Goal: Transaction & Acquisition: Obtain resource

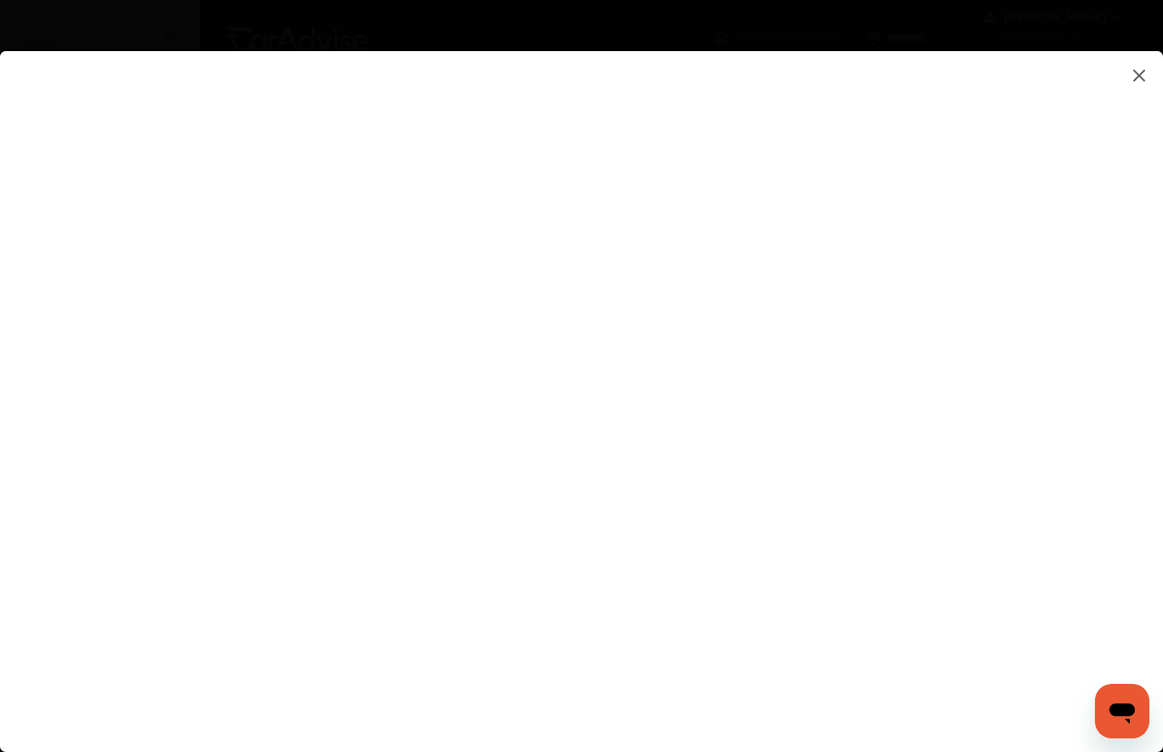
click at [2, 229] on flutter-view at bounding box center [581, 423] width 1163 height 745
click at [1024, 447] on flutter-view at bounding box center [581, 423] width 1163 height 745
click at [1022, 317] on flutter-view at bounding box center [581, 423] width 1163 height 745
click at [1020, 505] on flutter-view at bounding box center [581, 423] width 1163 height 745
click at [1141, 79] on img at bounding box center [1139, 75] width 20 height 21
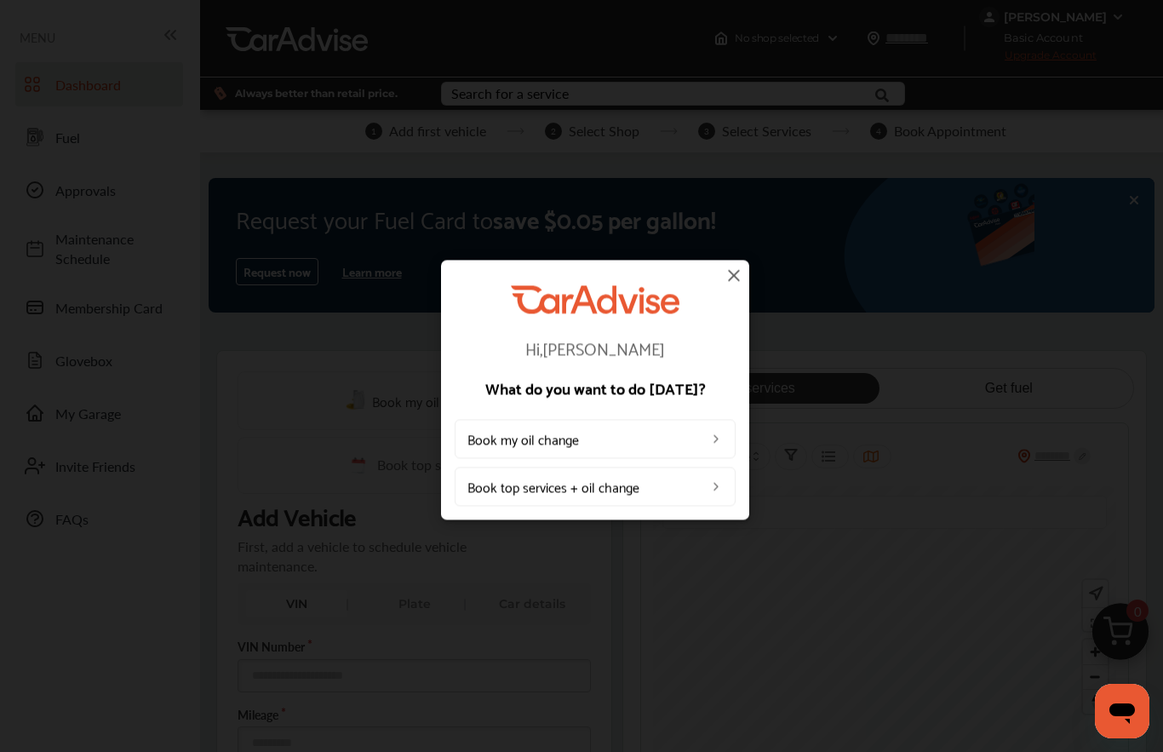
click at [733, 278] on img at bounding box center [734, 275] width 20 height 20
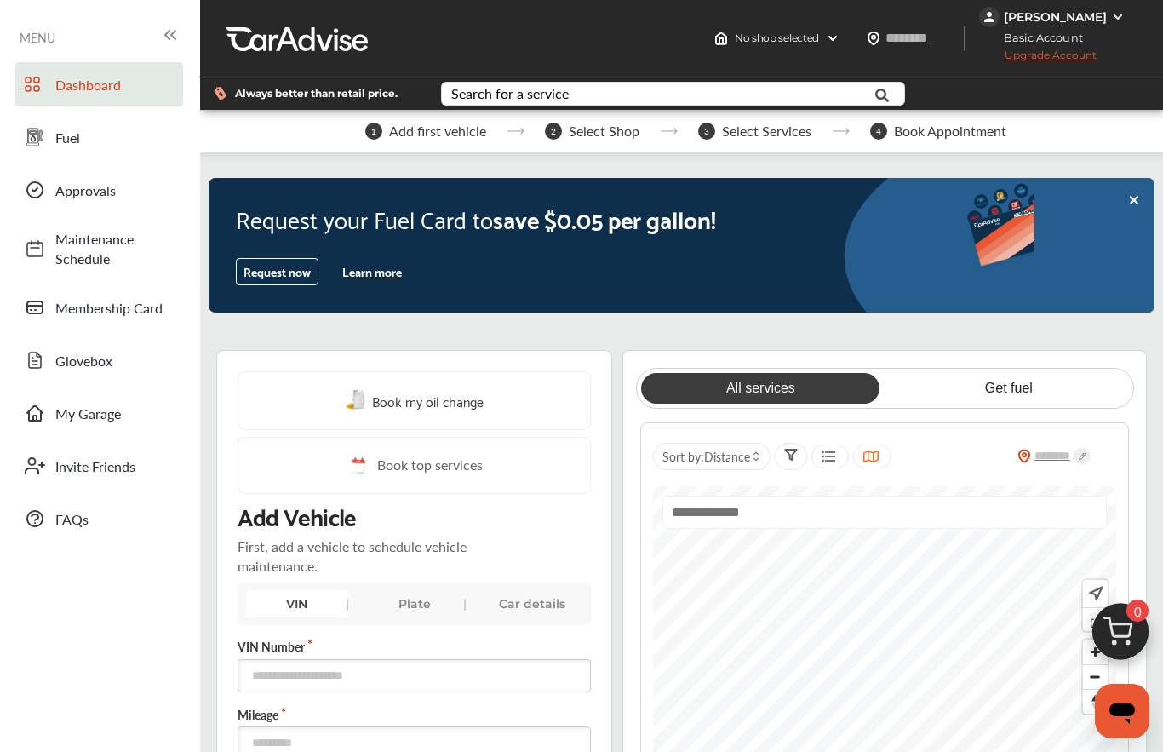
click at [846, 502] on input "text" at bounding box center [885, 512] width 445 height 33
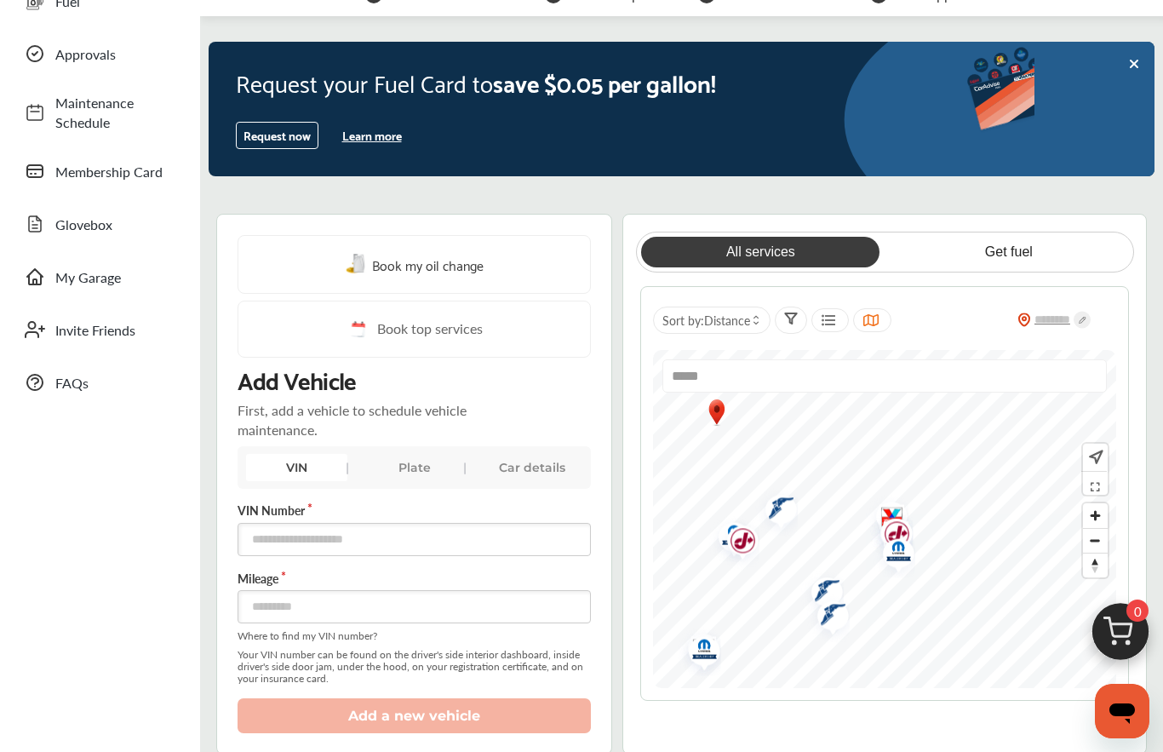
scroll to position [183, 0]
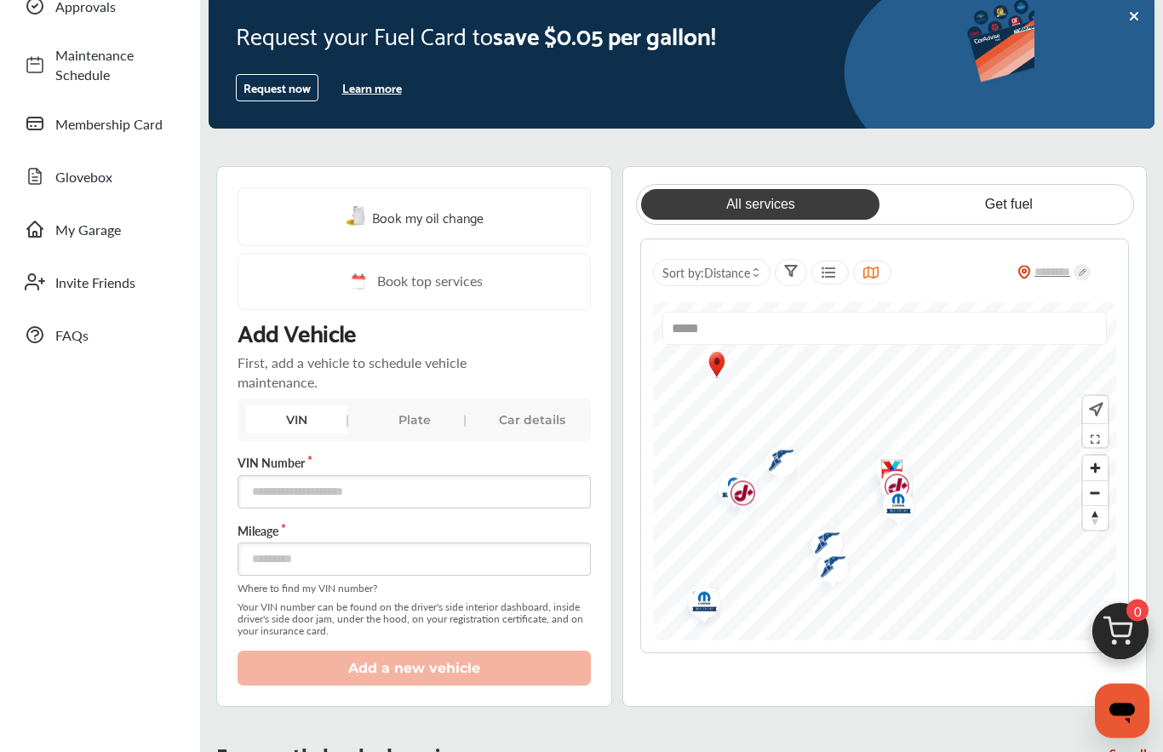
click at [779, 463] on img "Map marker" at bounding box center [775, 464] width 45 height 50
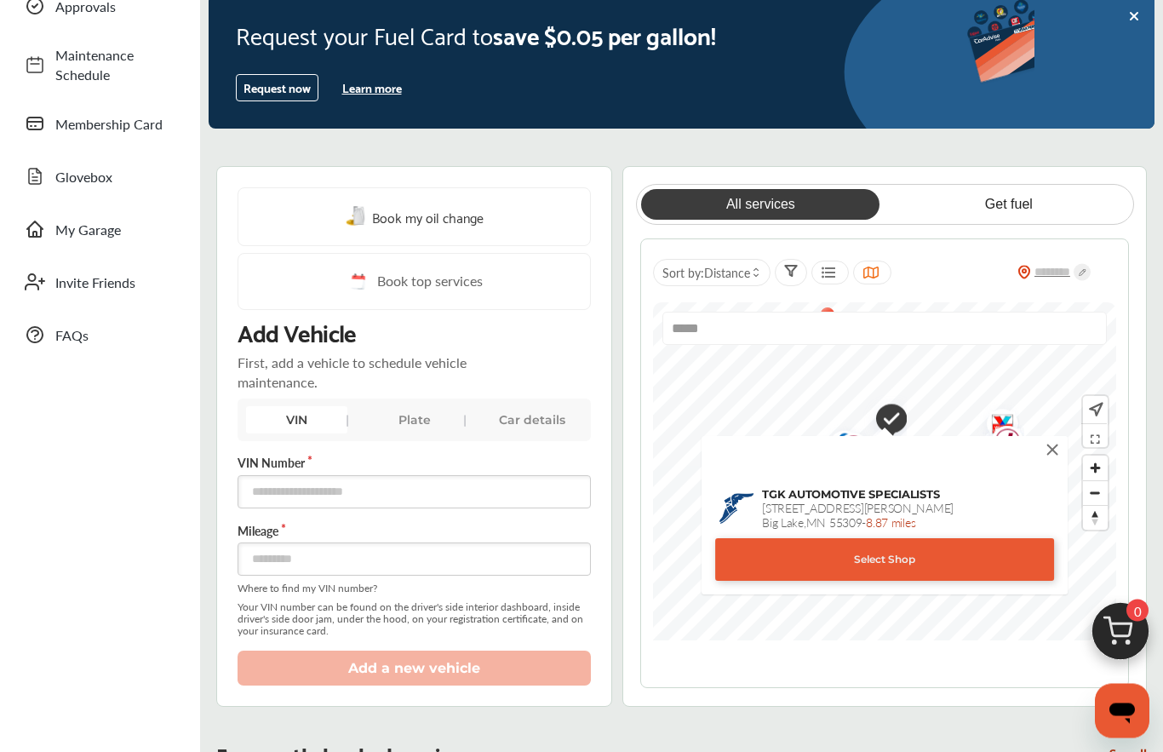
scroll to position [184, 0]
type input "*****"
click at [1057, 450] on img at bounding box center [1052, 449] width 19 height 19
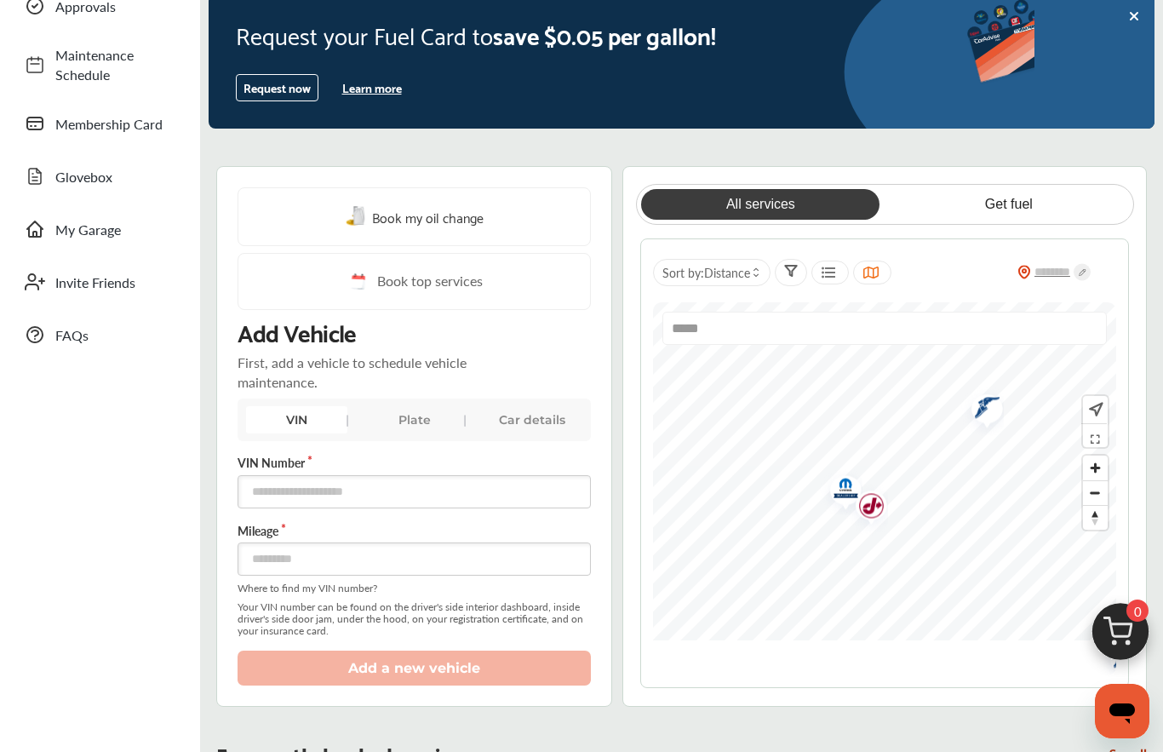
click at [881, 506] on img "Map marker" at bounding box center [865, 508] width 45 height 54
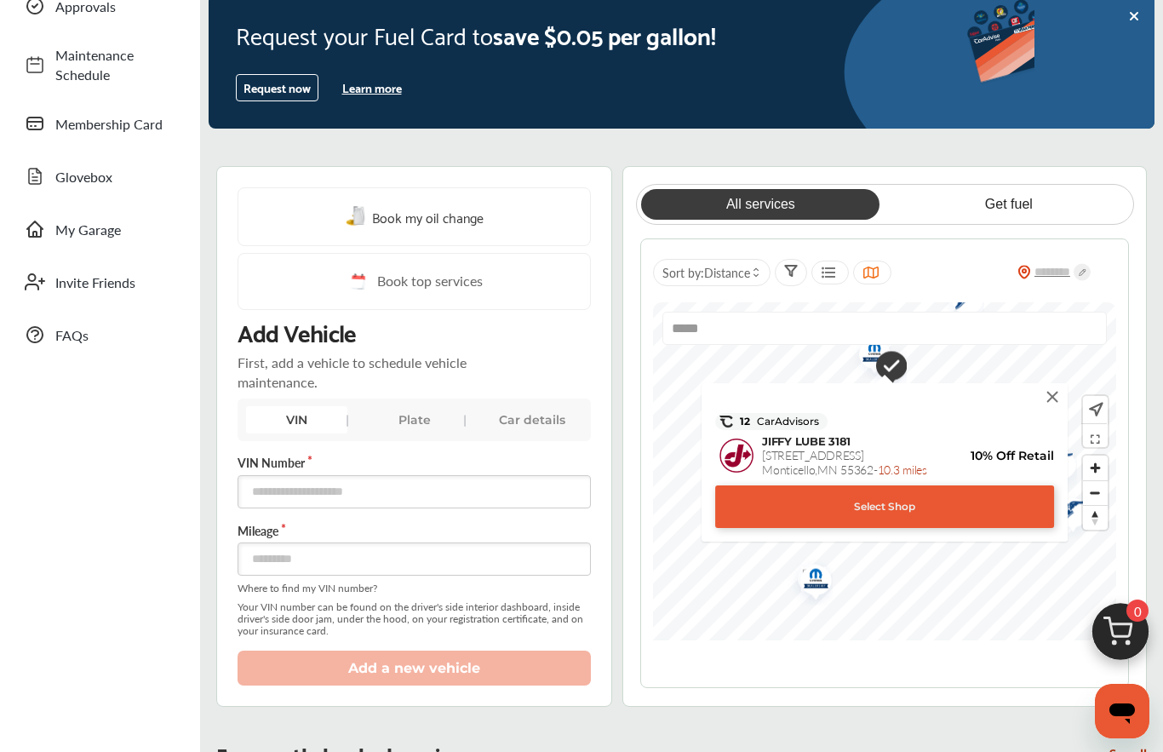
click at [1053, 403] on img at bounding box center [1052, 396] width 19 height 19
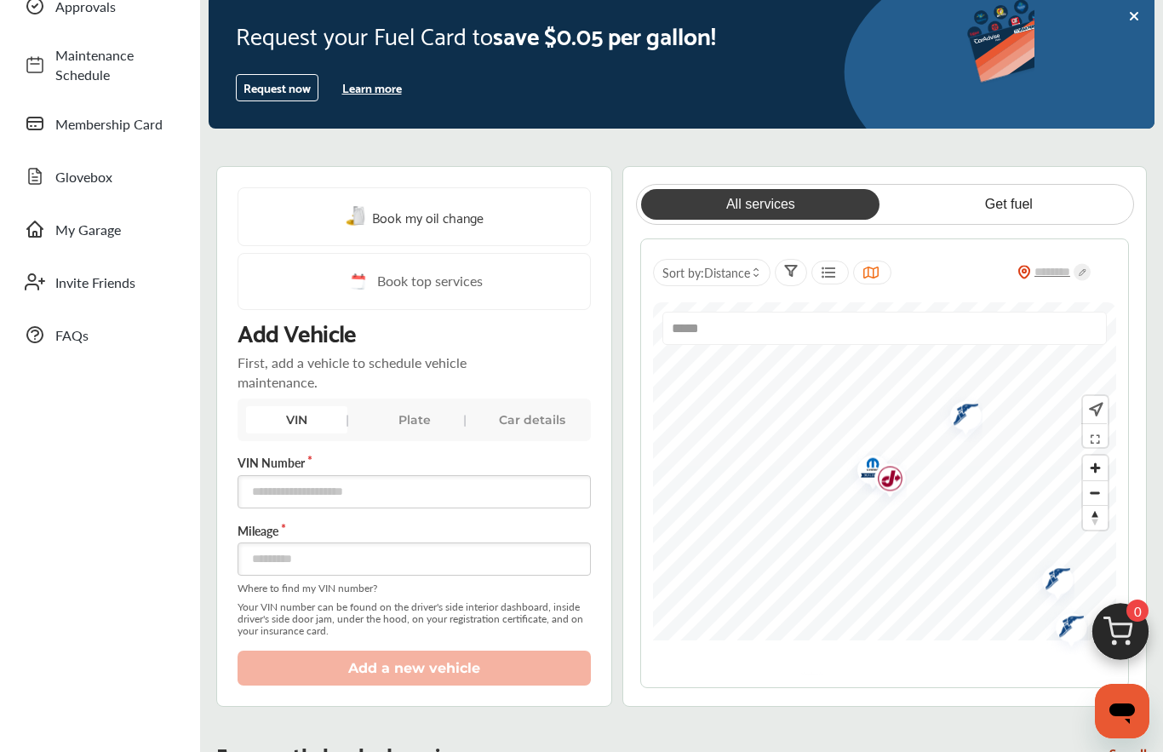
click at [871, 470] on img "Map marker" at bounding box center [884, 481] width 45 height 54
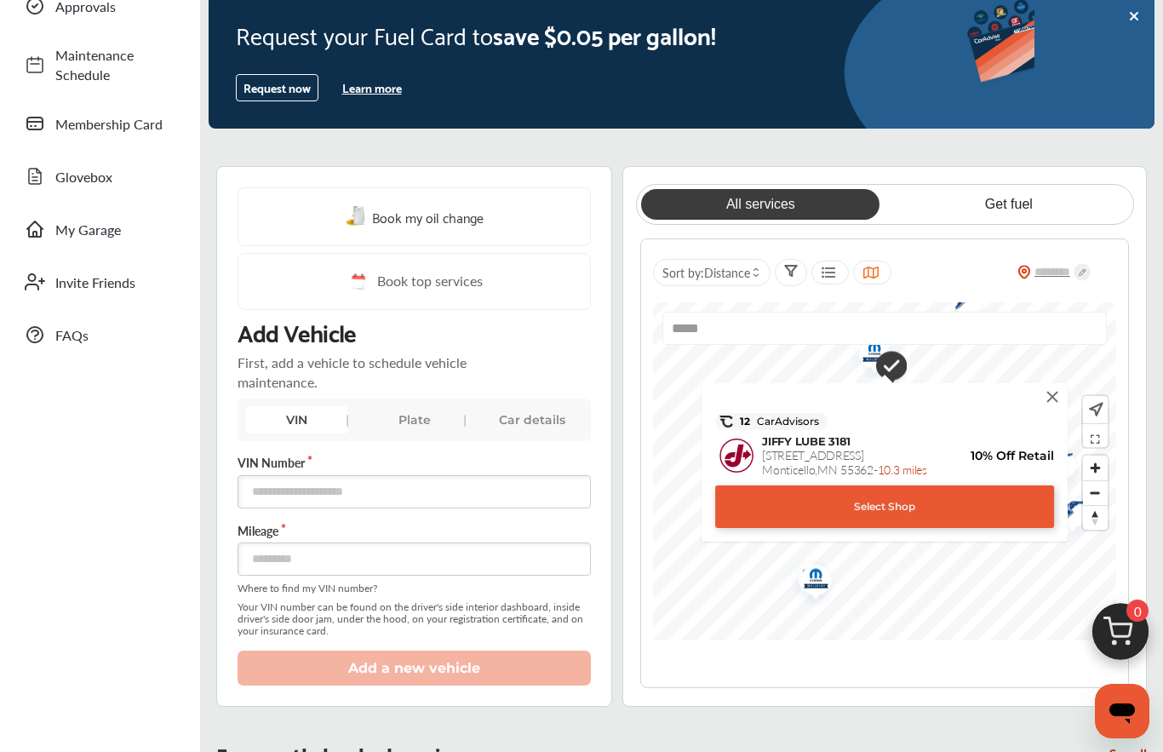
click at [1054, 395] on img at bounding box center [1052, 396] width 19 height 19
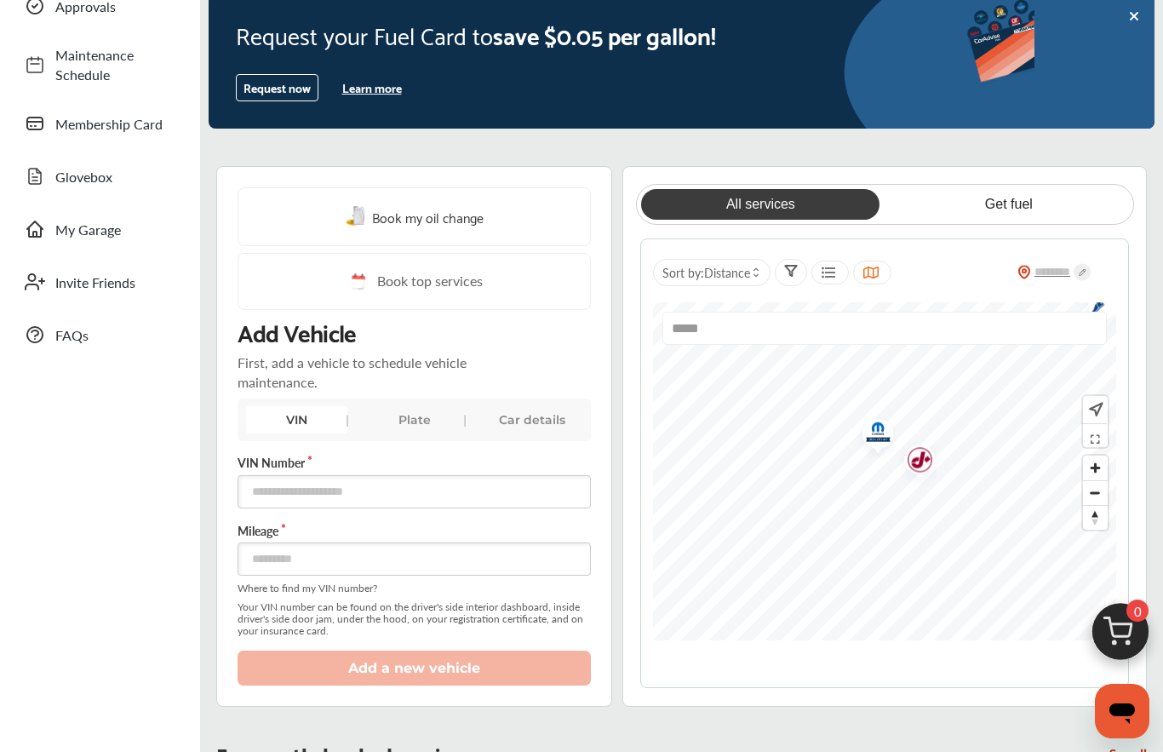
click at [878, 438] on img "Map marker" at bounding box center [872, 434] width 45 height 49
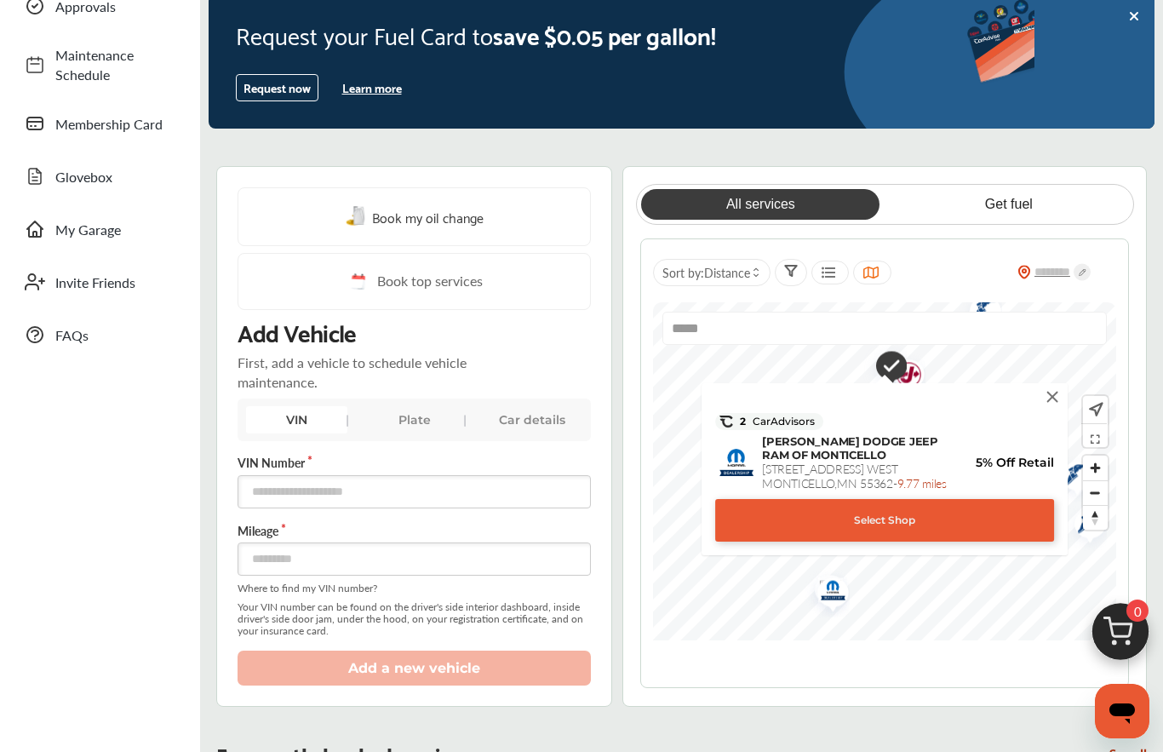
click at [1051, 399] on img at bounding box center [1052, 396] width 19 height 19
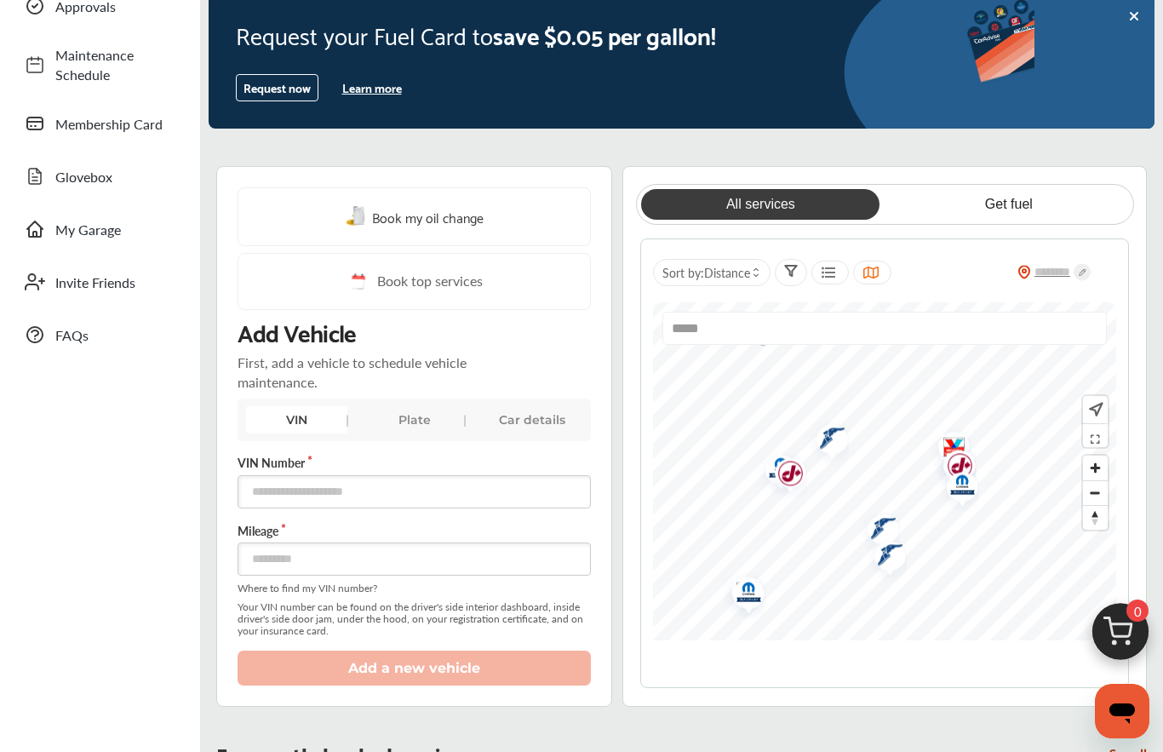
click at [892, 556] on img "Map marker" at bounding box center [884, 557] width 45 height 50
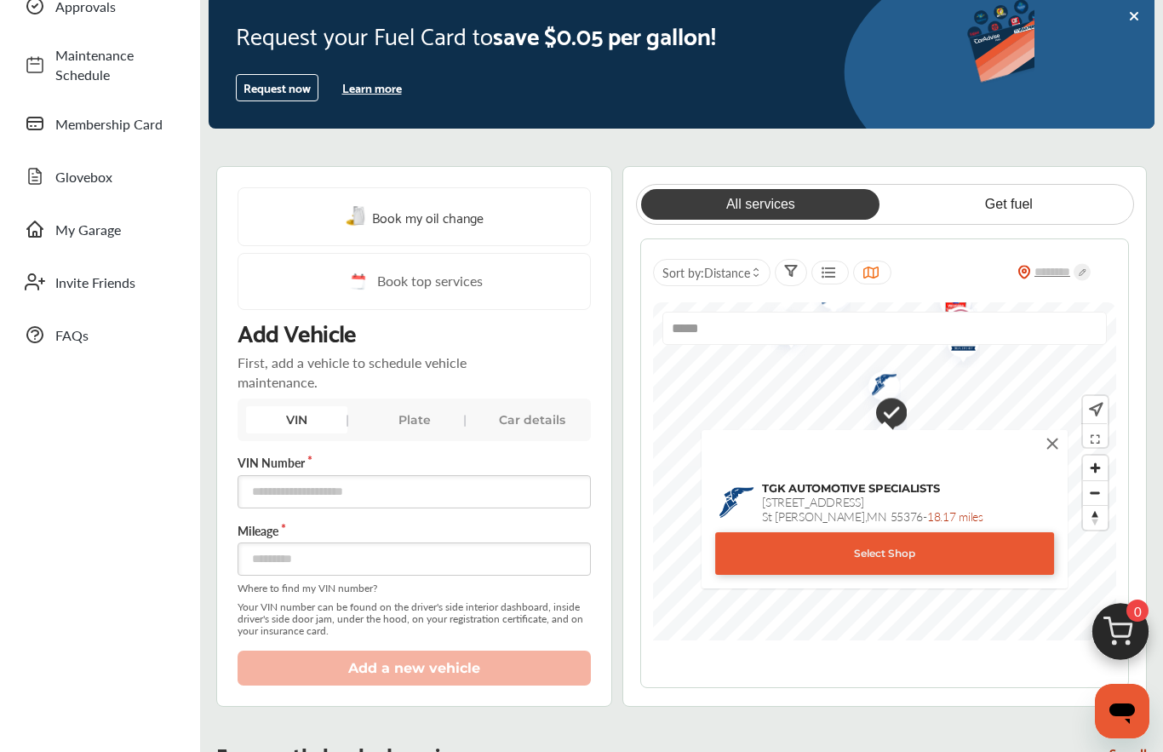
click at [1047, 445] on img at bounding box center [1052, 443] width 19 height 19
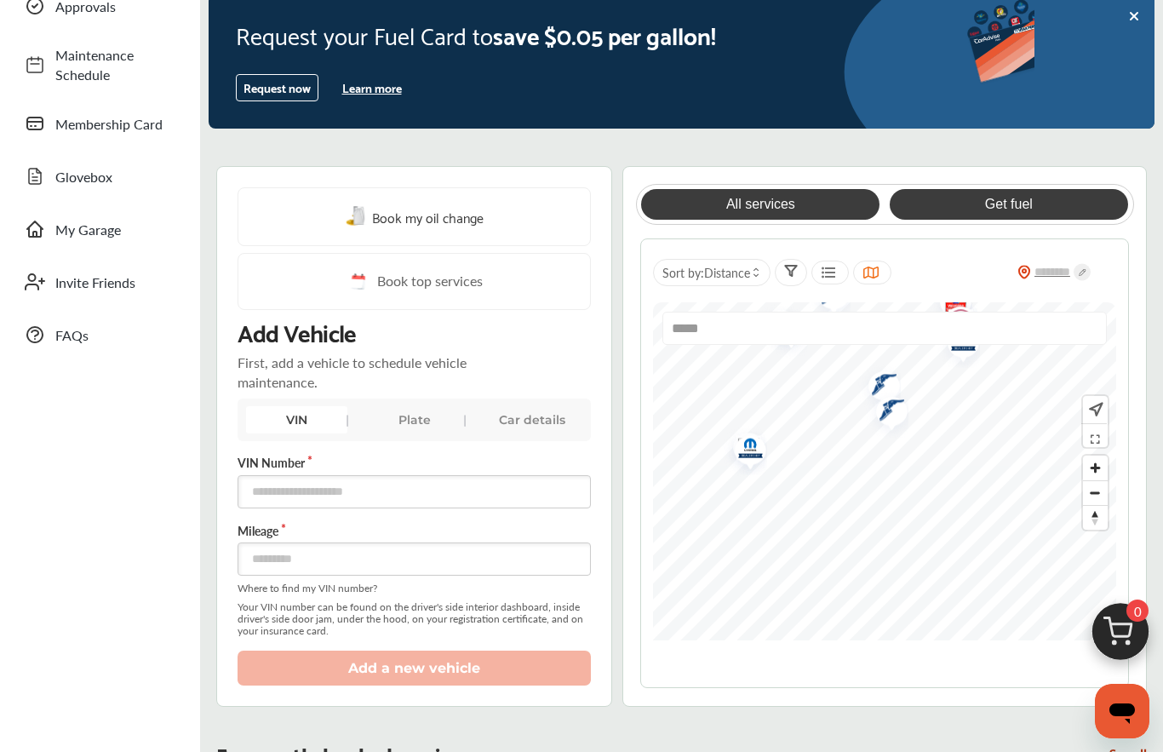
click at [1036, 211] on link "Get fuel" at bounding box center [1009, 204] width 238 height 31
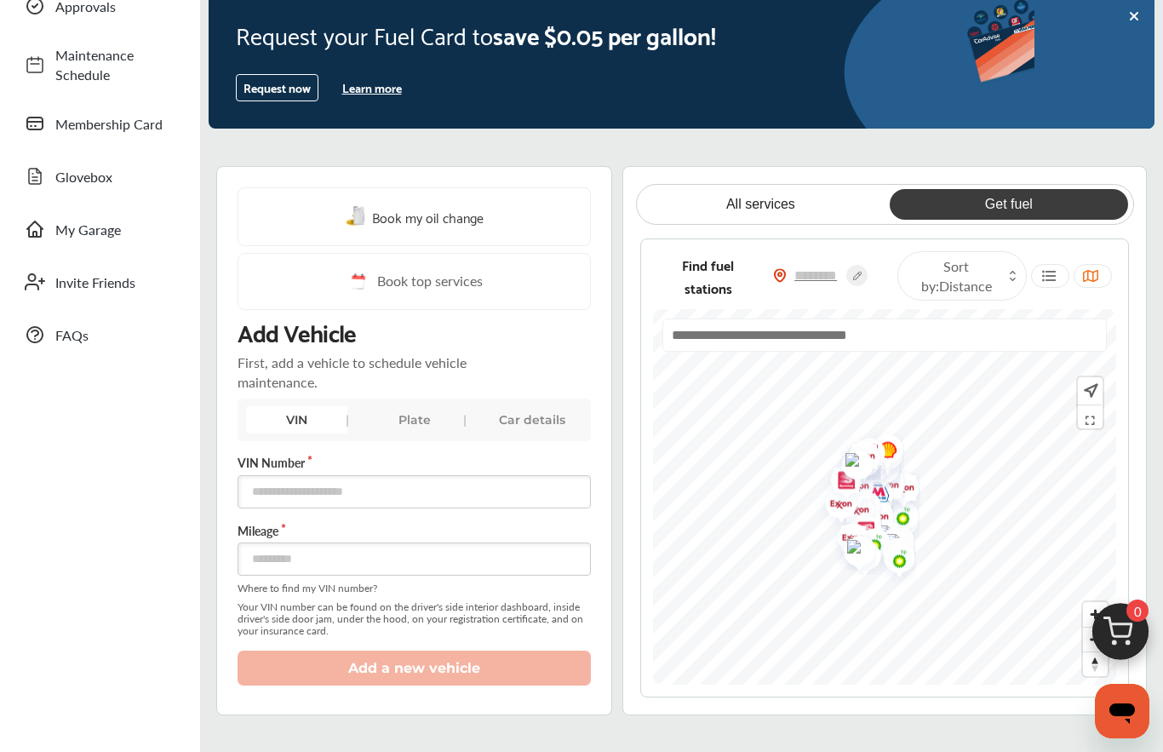
click at [877, 329] on input "text" at bounding box center [885, 334] width 445 height 33
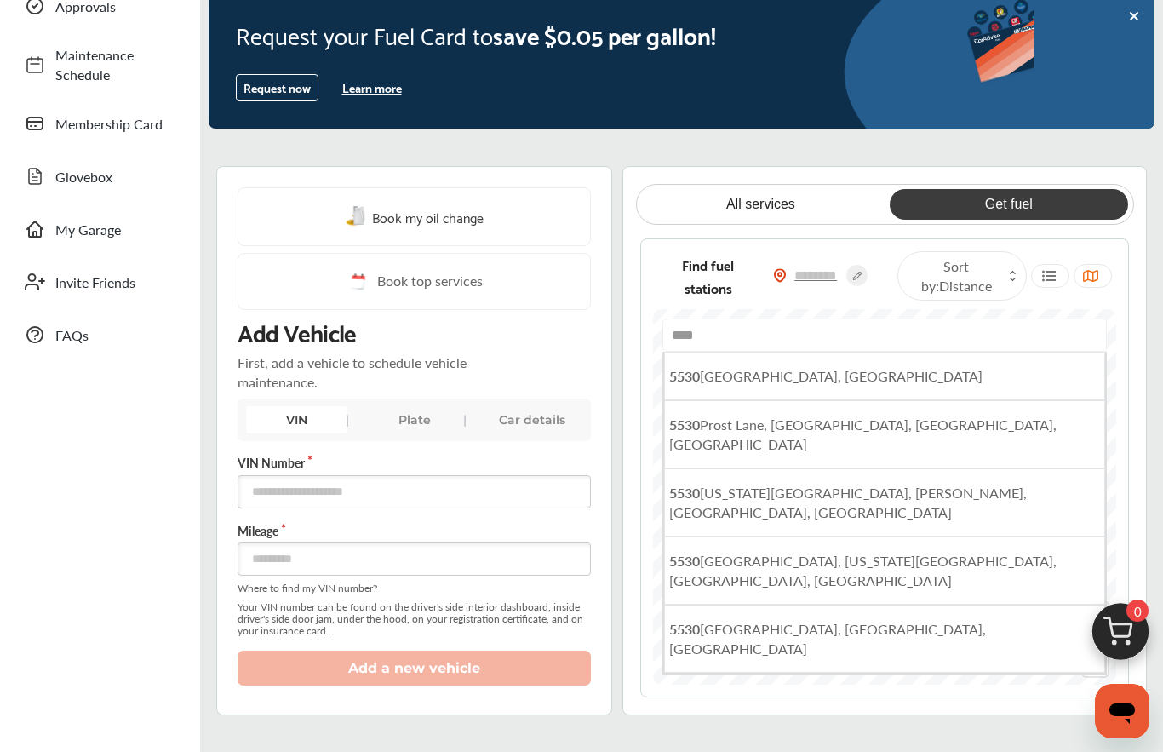
type input "*****"
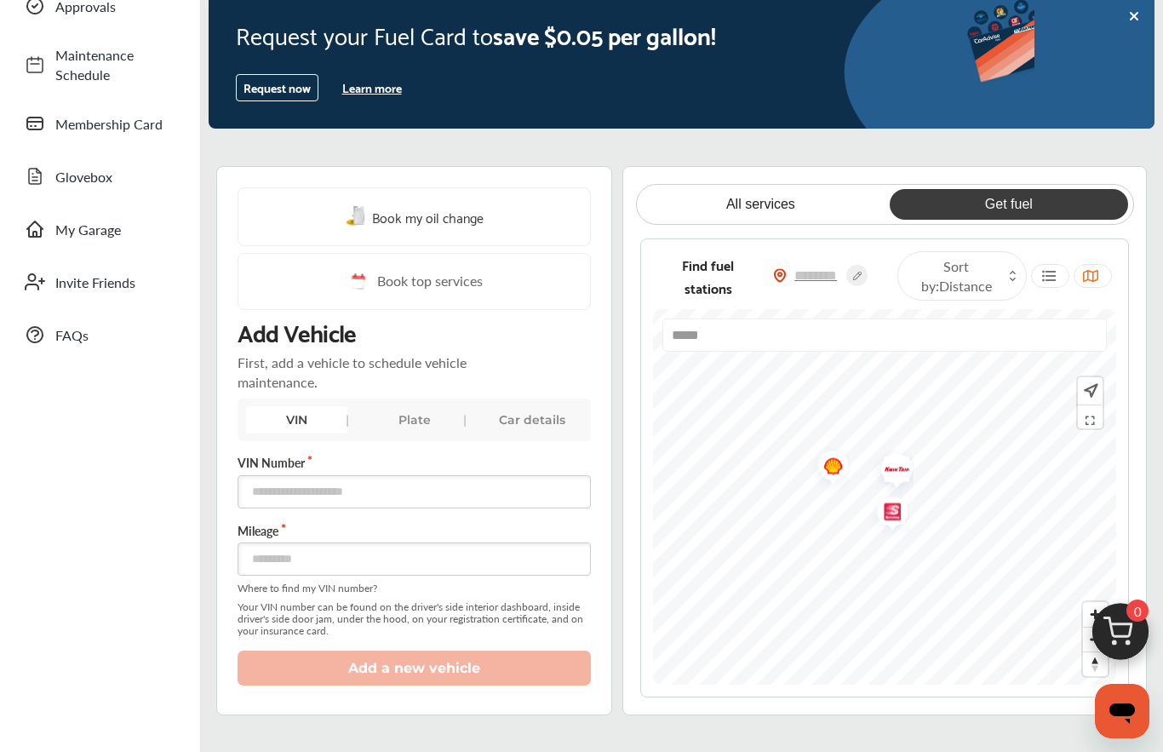
click at [904, 474] on img "Map marker" at bounding box center [891, 472] width 45 height 54
click at [899, 471] on img "Map marker" at bounding box center [891, 472] width 45 height 54
click at [831, 466] on img "Map marker" at bounding box center [827, 468] width 45 height 54
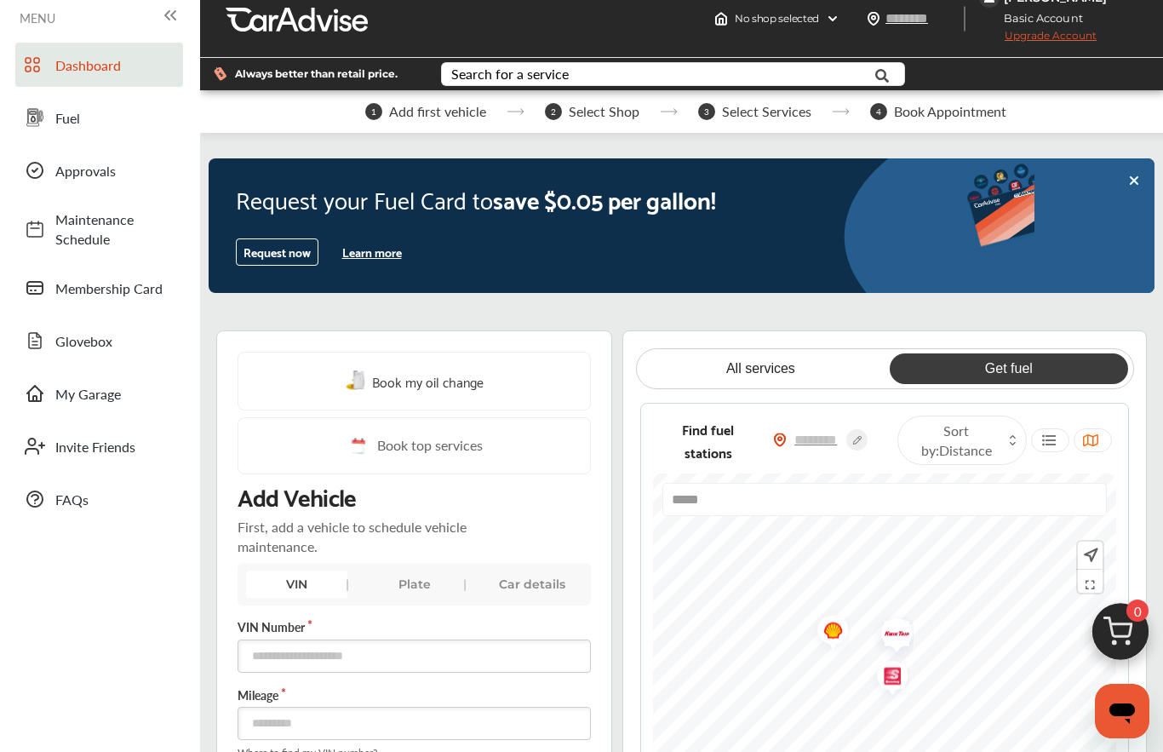
scroll to position [0, 0]
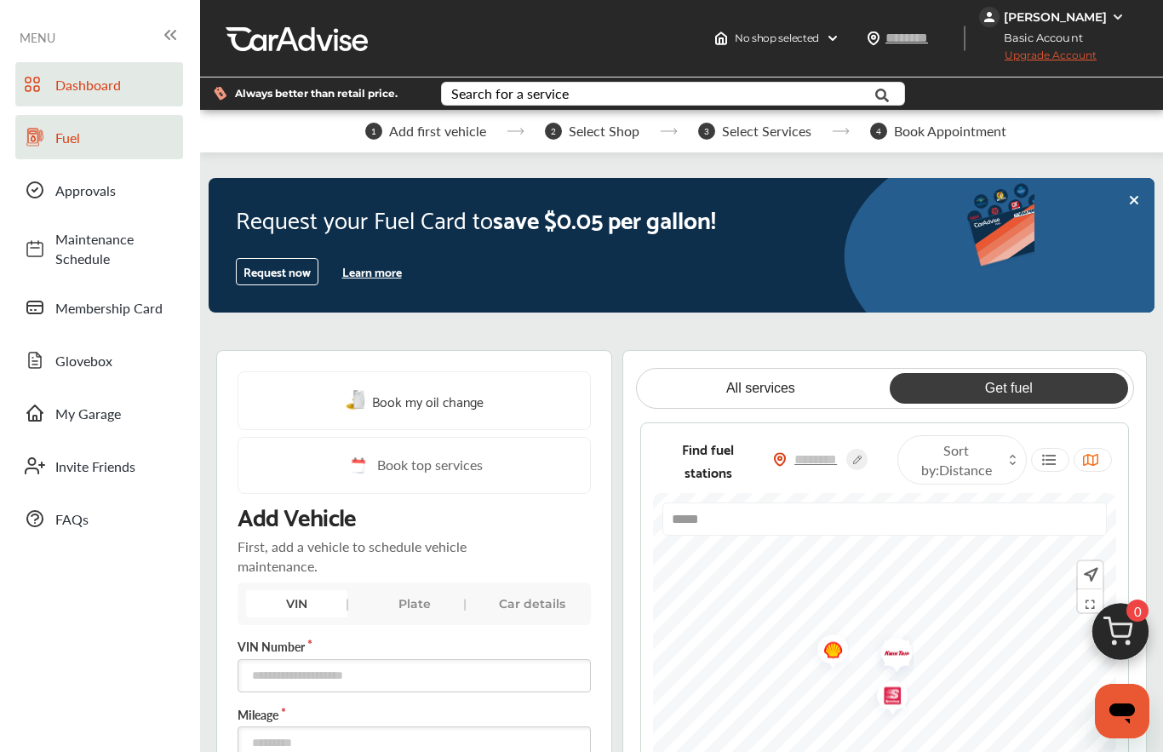
click at [52, 131] on link "Fuel" at bounding box center [99, 137] width 168 height 44
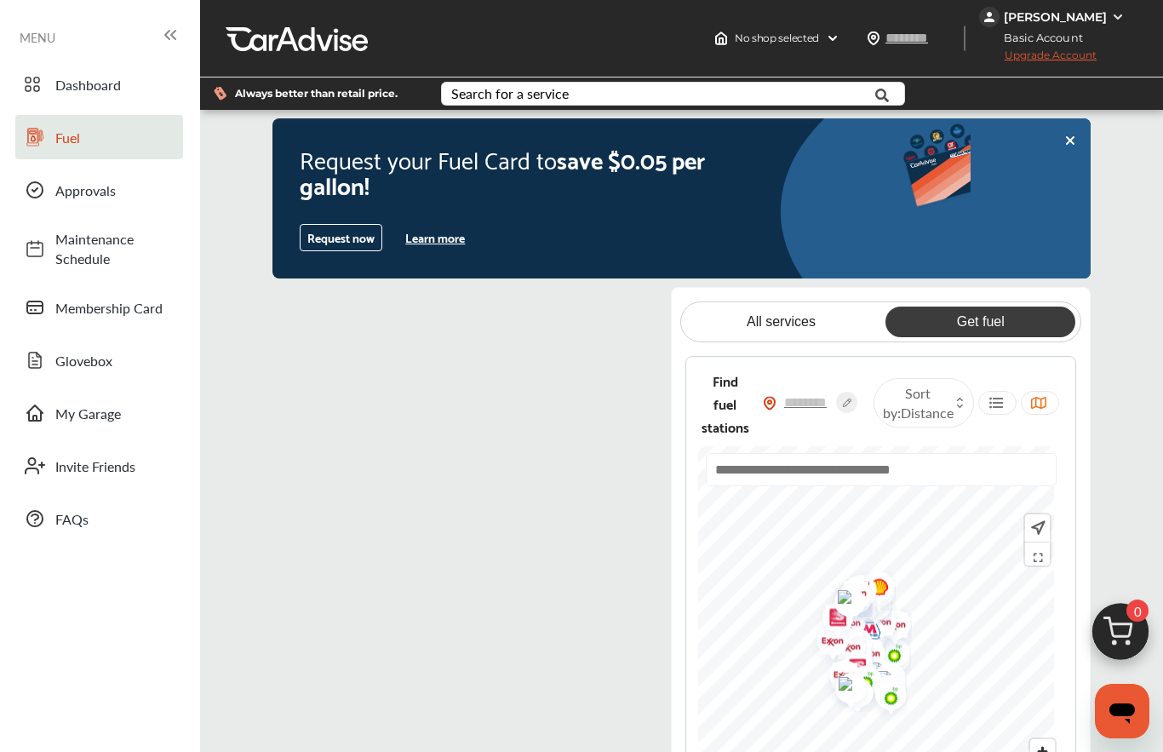
click at [943, 456] on input "text" at bounding box center [881, 469] width 351 height 33
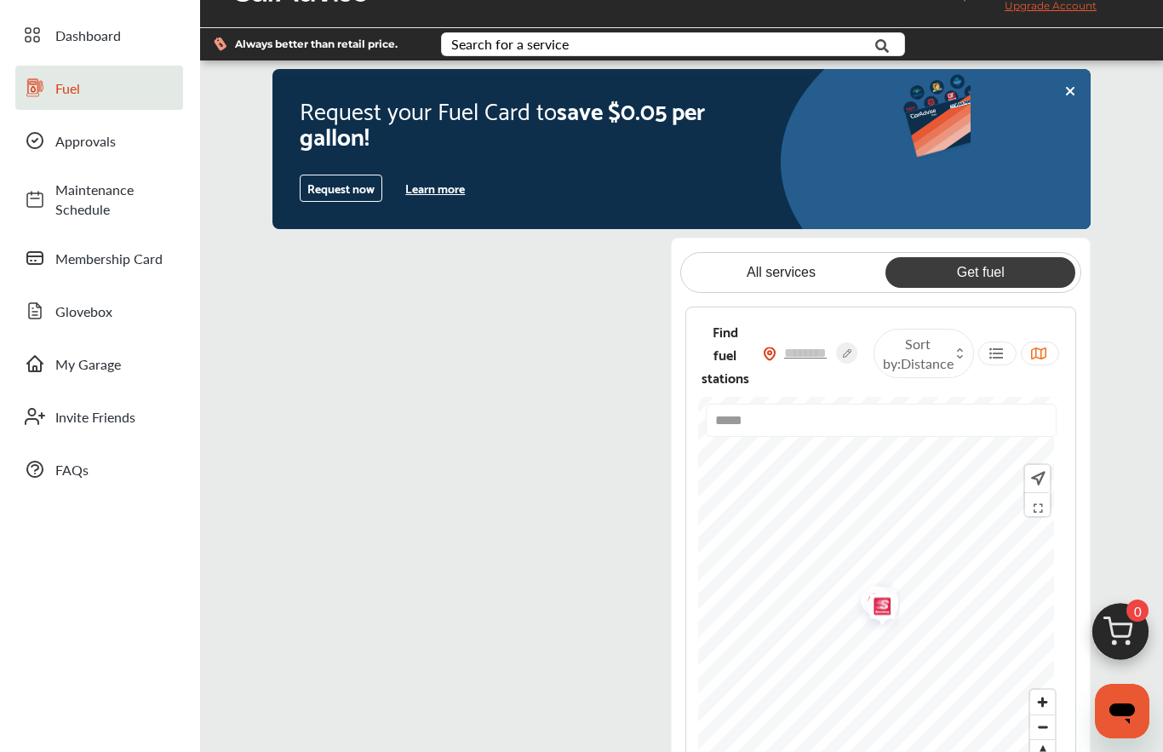
scroll to position [38, 0]
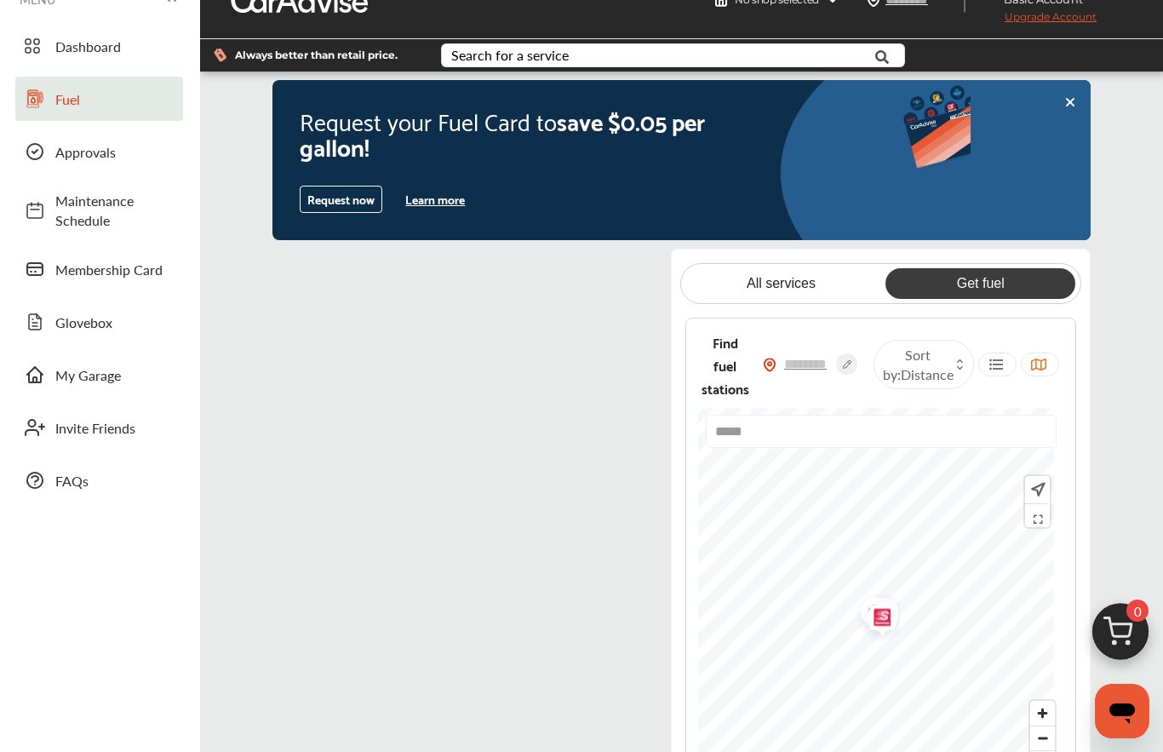
type input "*****"
click at [426, 195] on button "Learn more" at bounding box center [435, 199] width 73 height 26
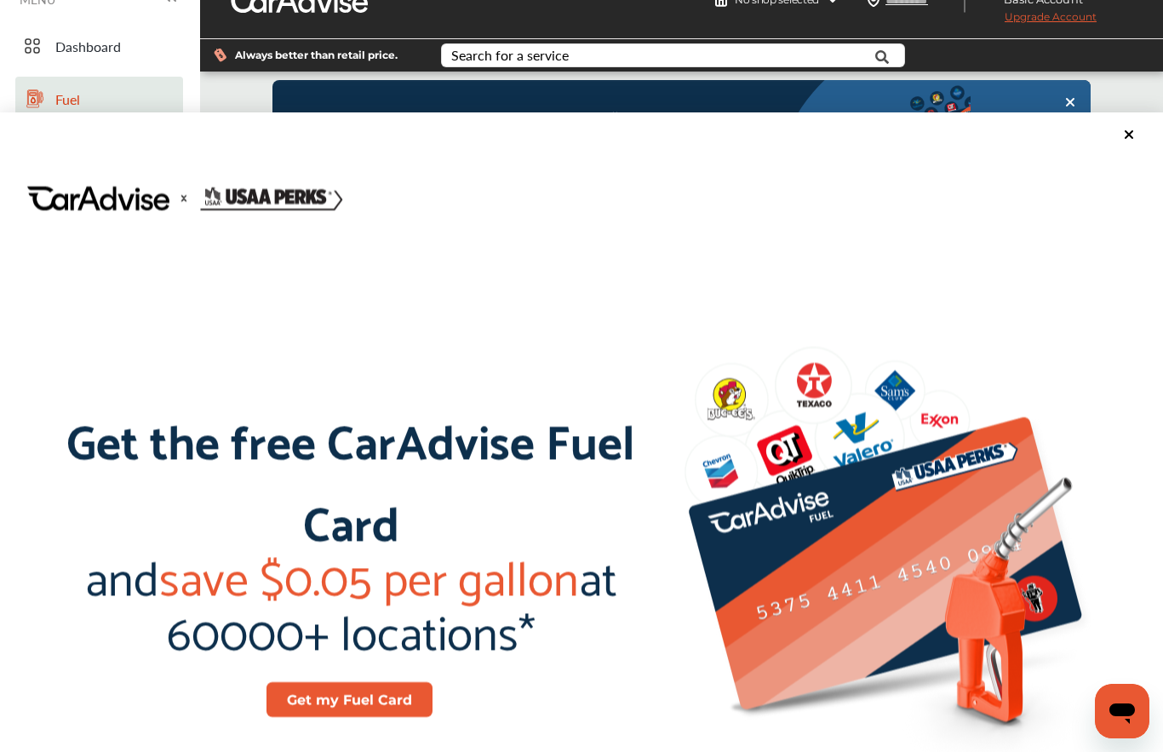
click at [1033, 579] on img at bounding box center [918, 557] width 489 height 420
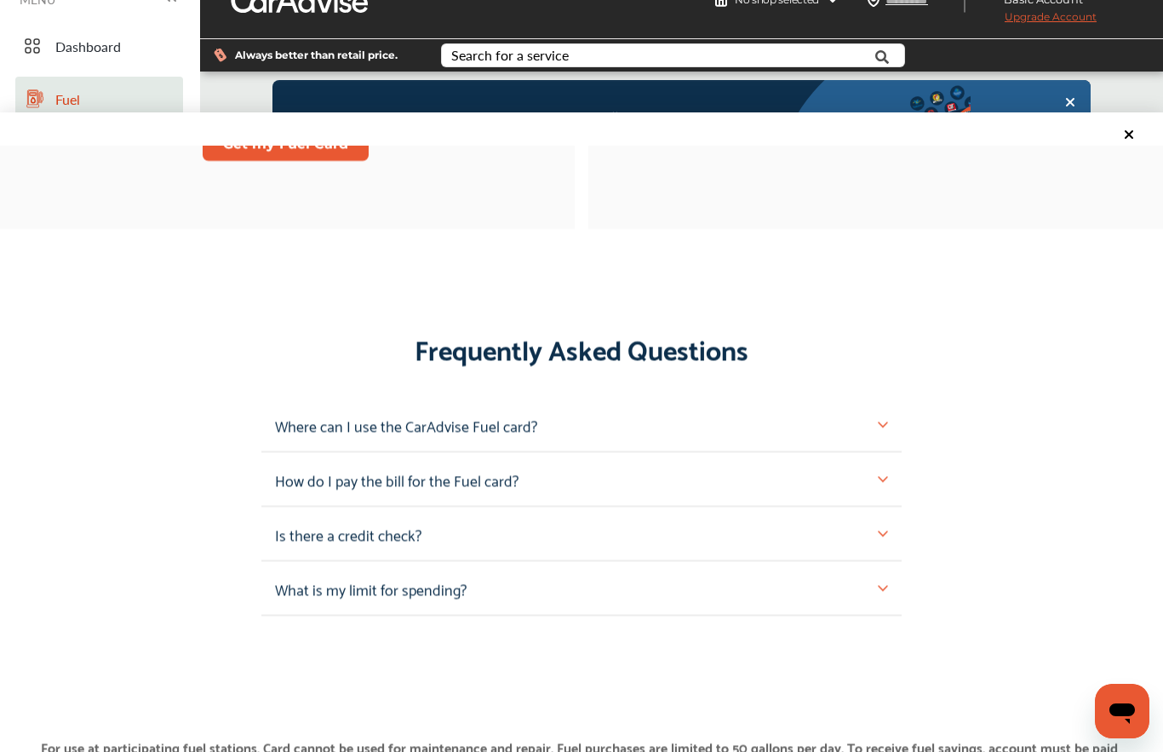
scroll to position [1512, 0]
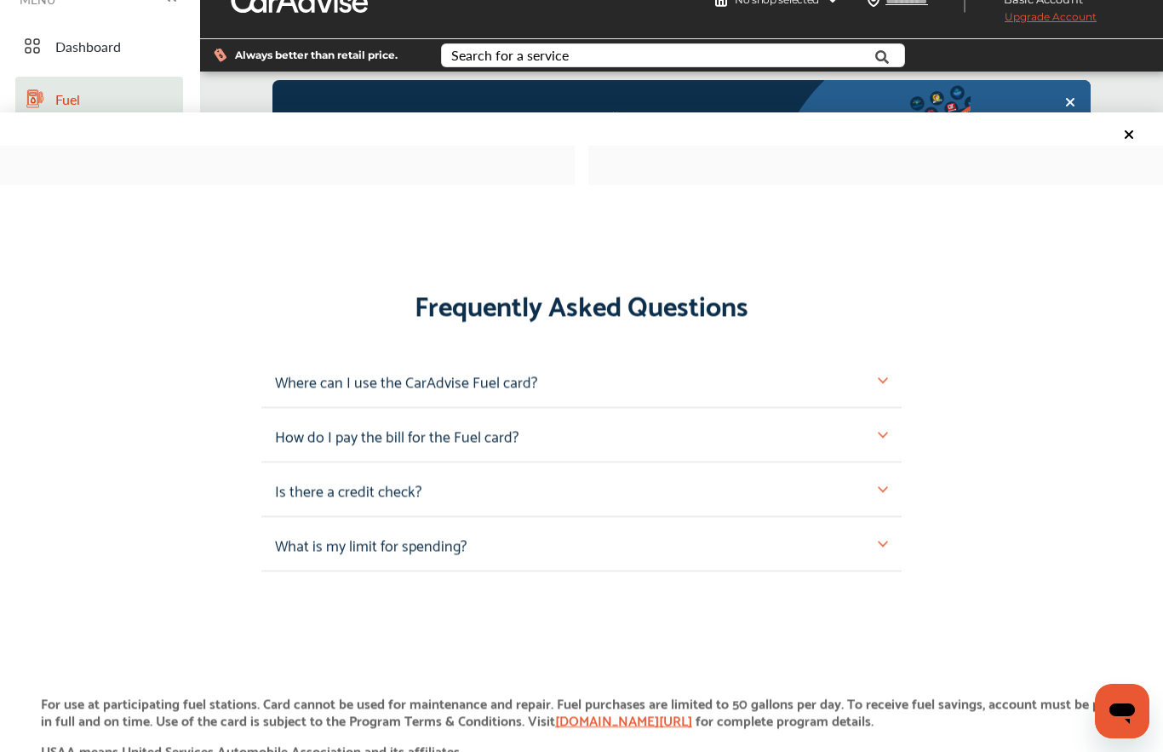
click at [887, 386] on img at bounding box center [883, 381] width 10 height 10
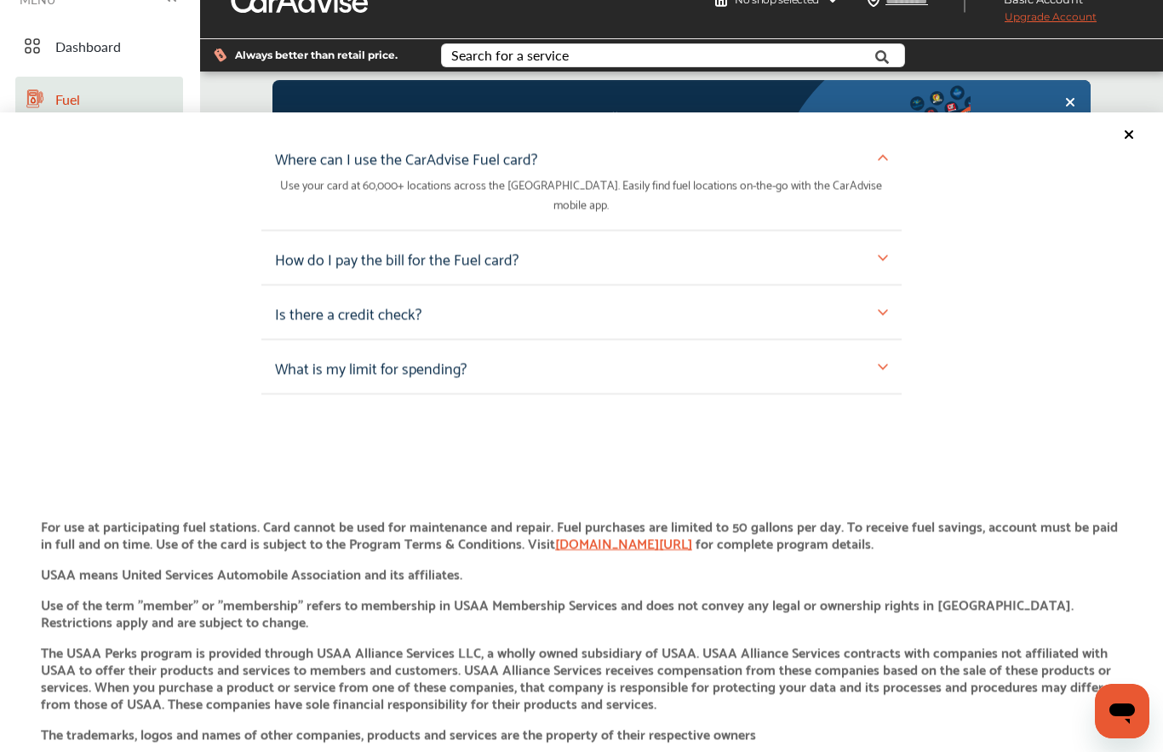
scroll to position [1732, 0]
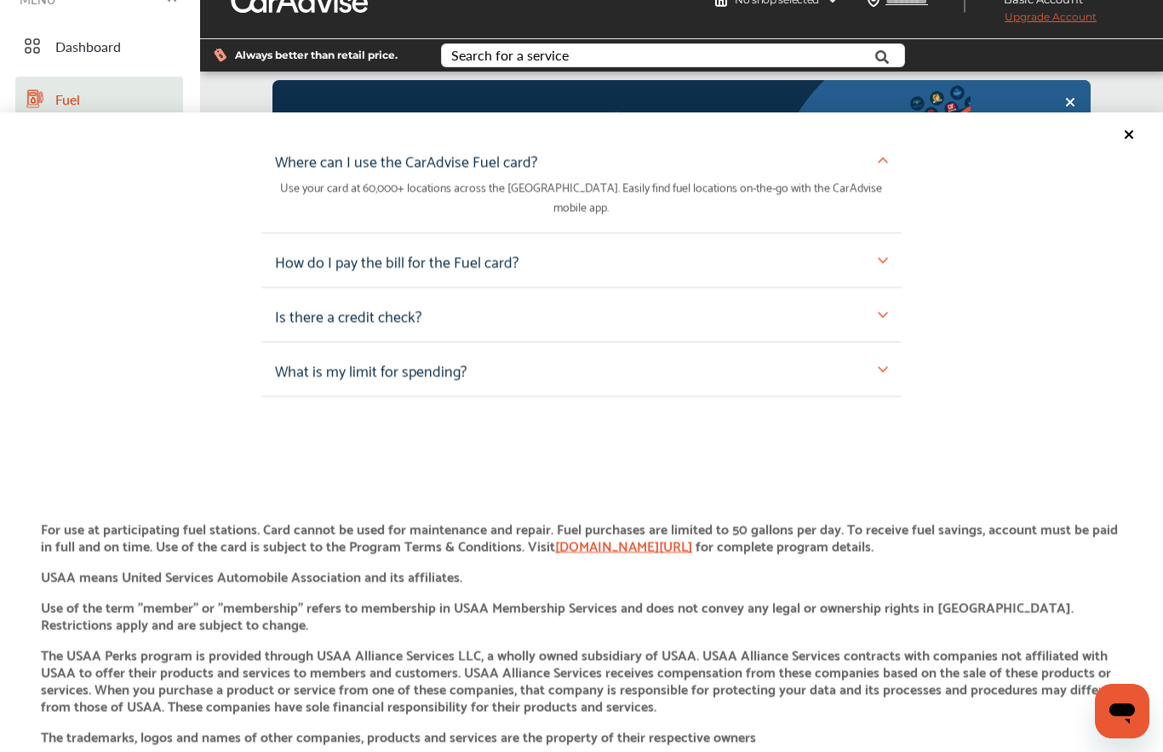
click at [887, 261] on img at bounding box center [883, 260] width 10 height 10
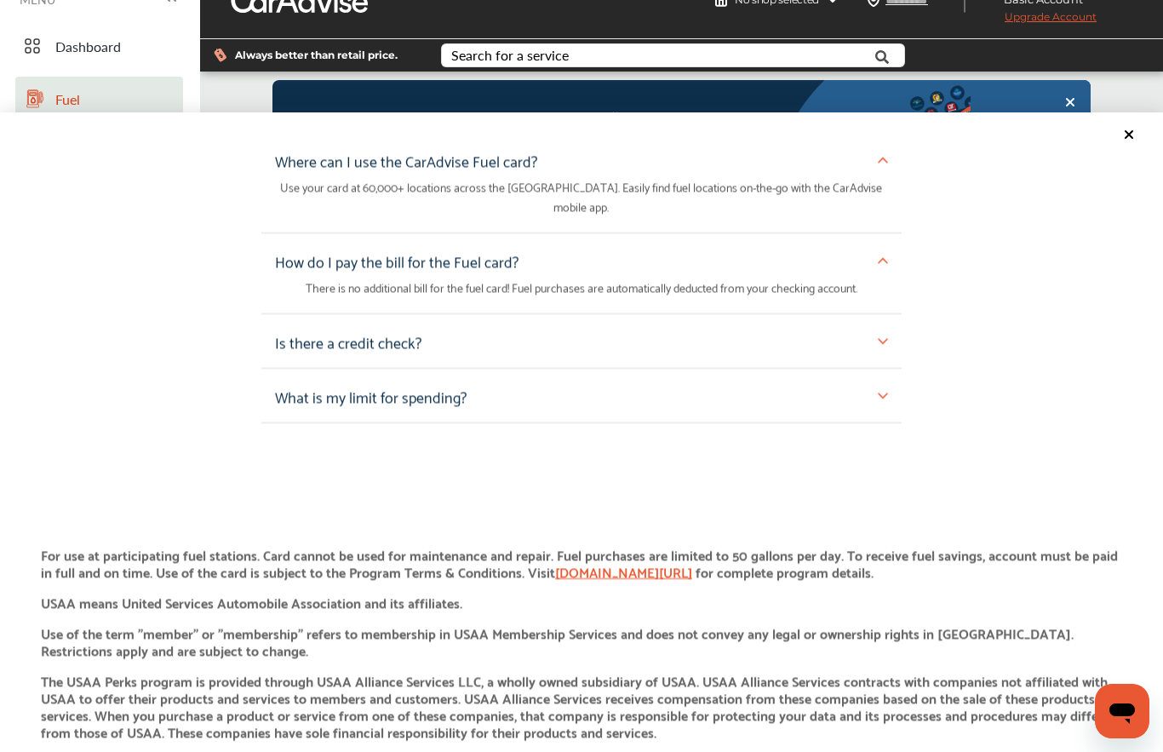
click at [878, 346] on img at bounding box center [883, 341] width 10 height 10
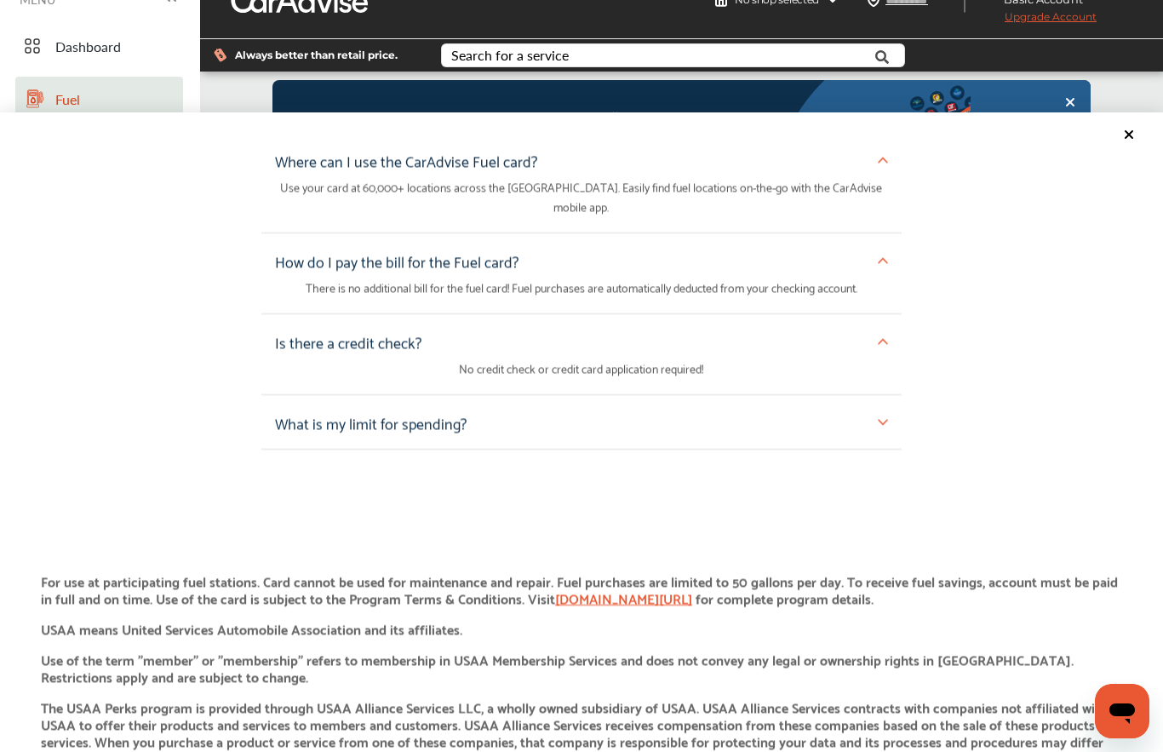
click at [887, 425] on img at bounding box center [883, 422] width 10 height 10
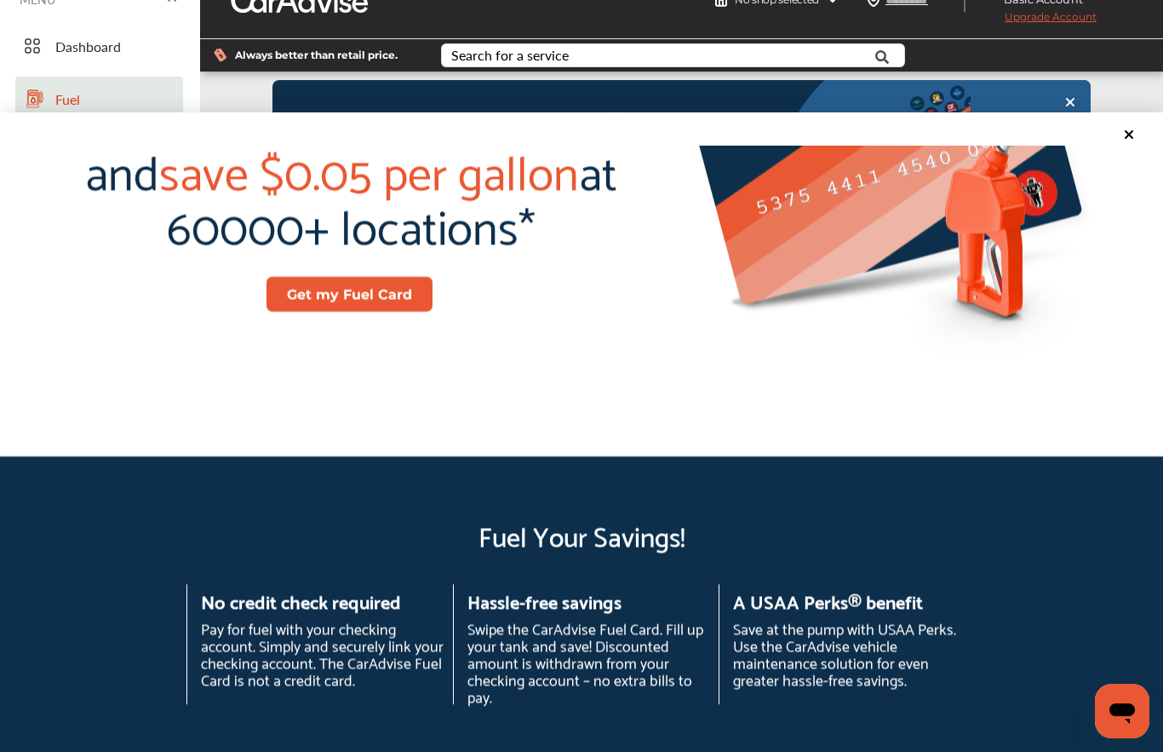
scroll to position [169, 0]
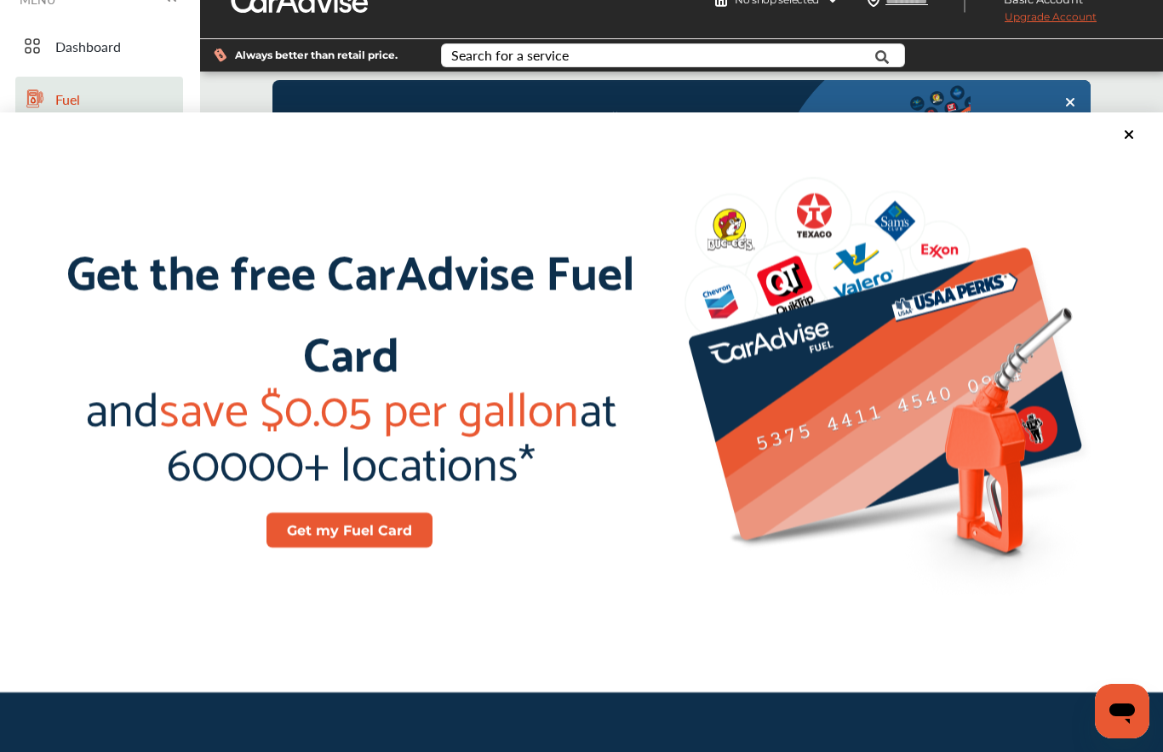
click at [1133, 138] on icon at bounding box center [1129, 134] width 7 height 7
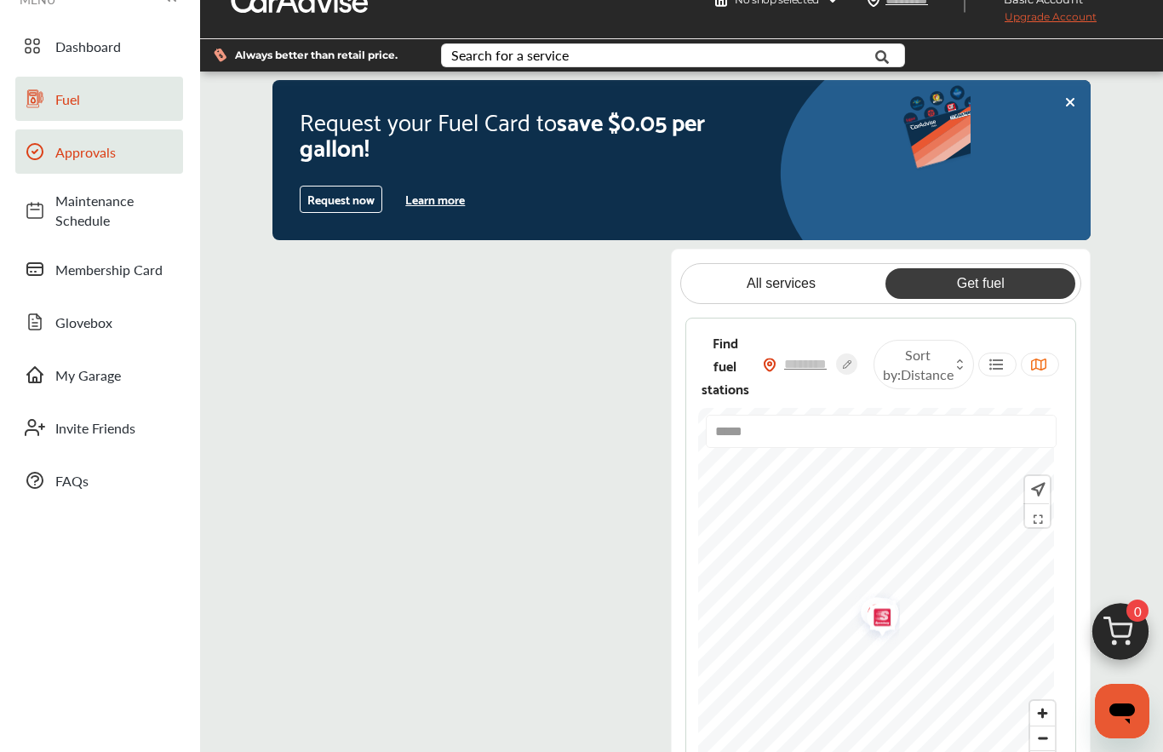
click at [64, 145] on span "Approvals" at bounding box center [114, 152] width 119 height 20
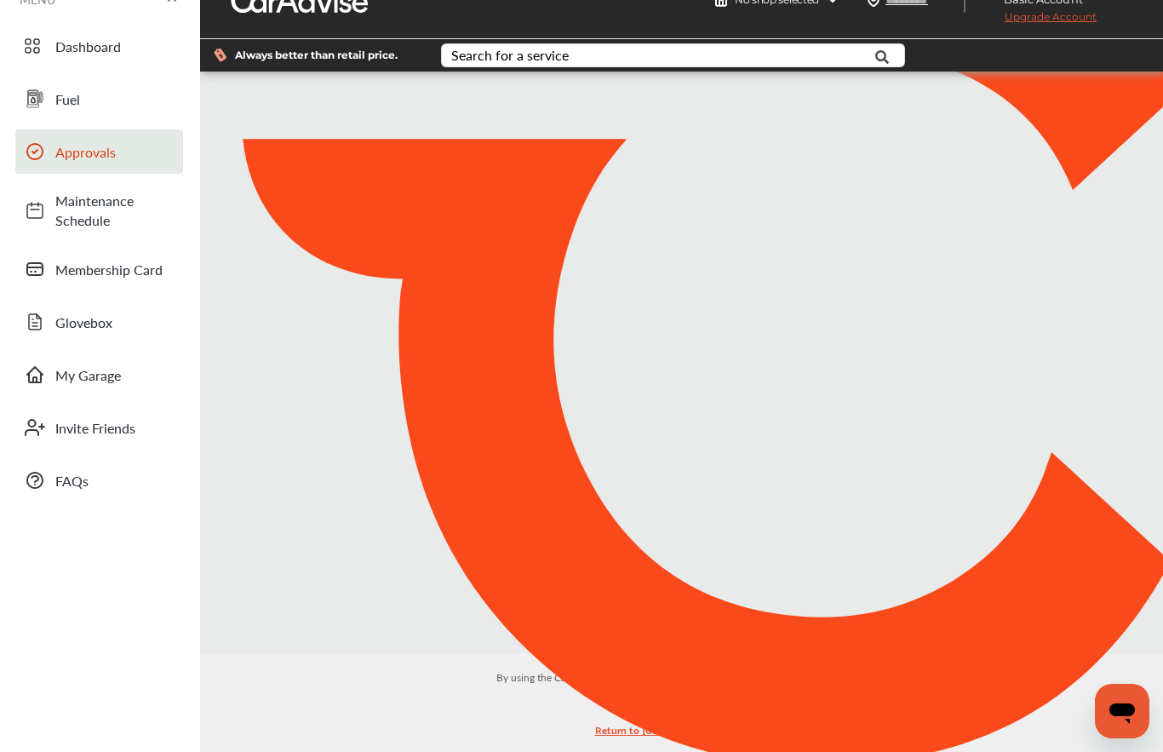
scroll to position [118, 0]
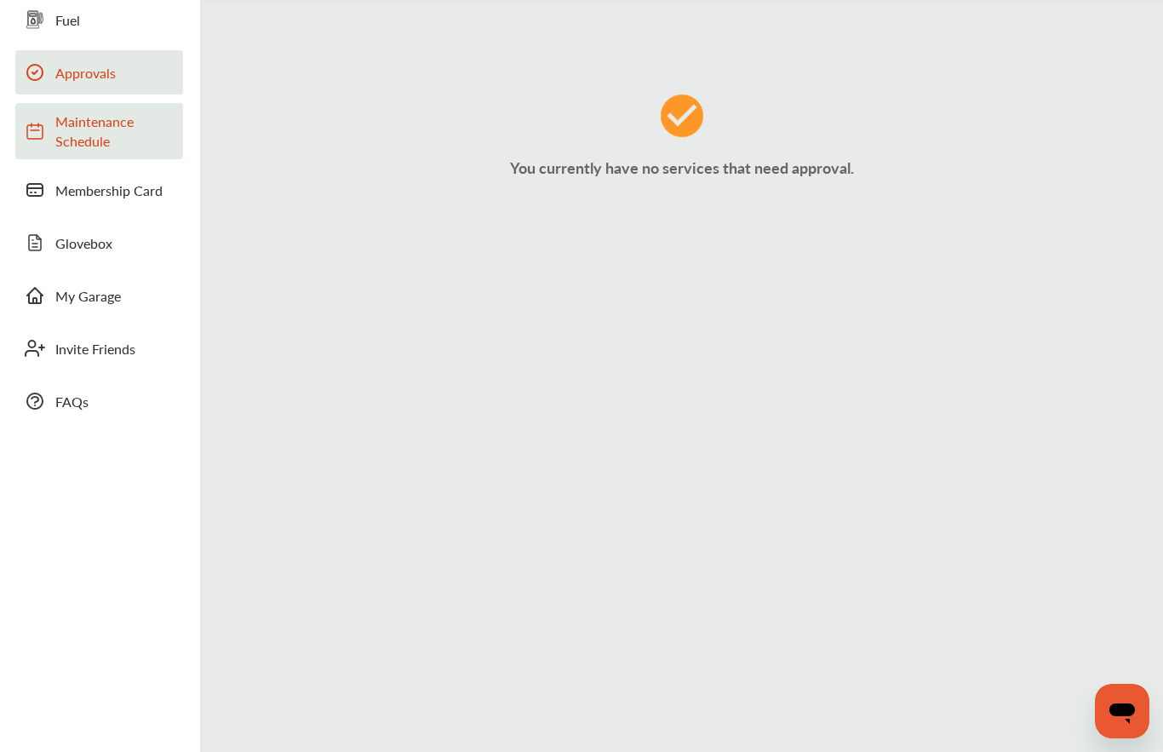
click at [51, 134] on link "Maintenance Schedule" at bounding box center [99, 131] width 168 height 56
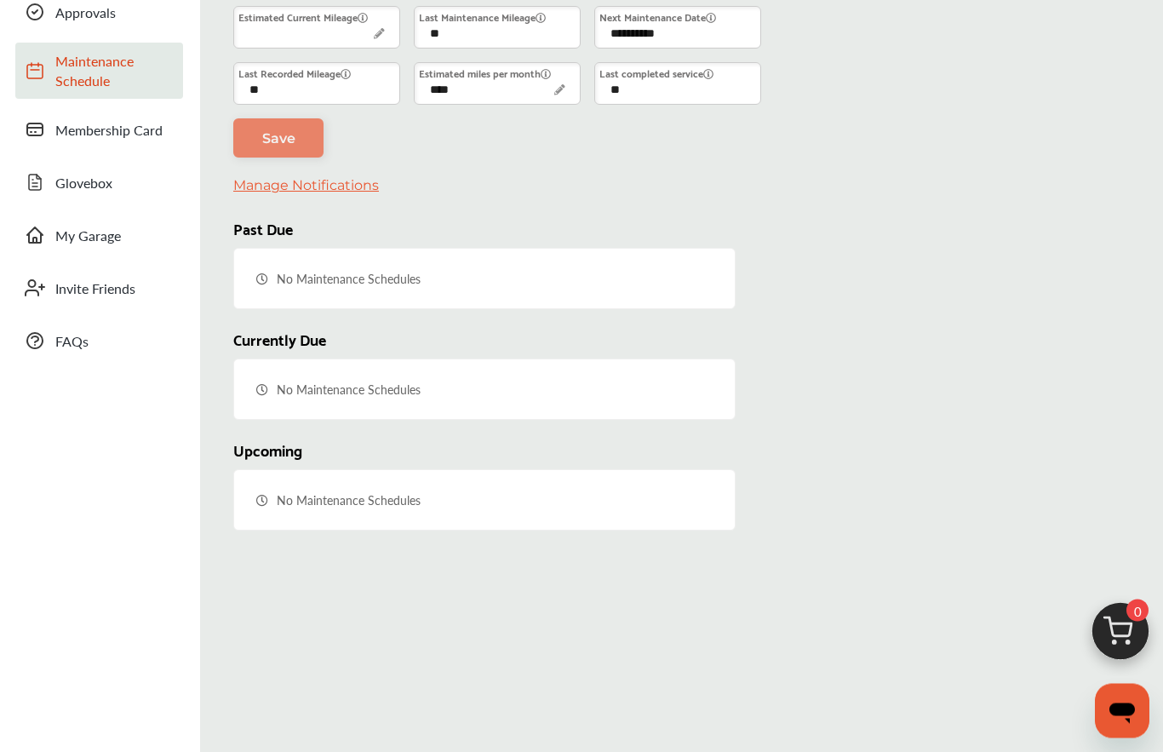
scroll to position [94, 0]
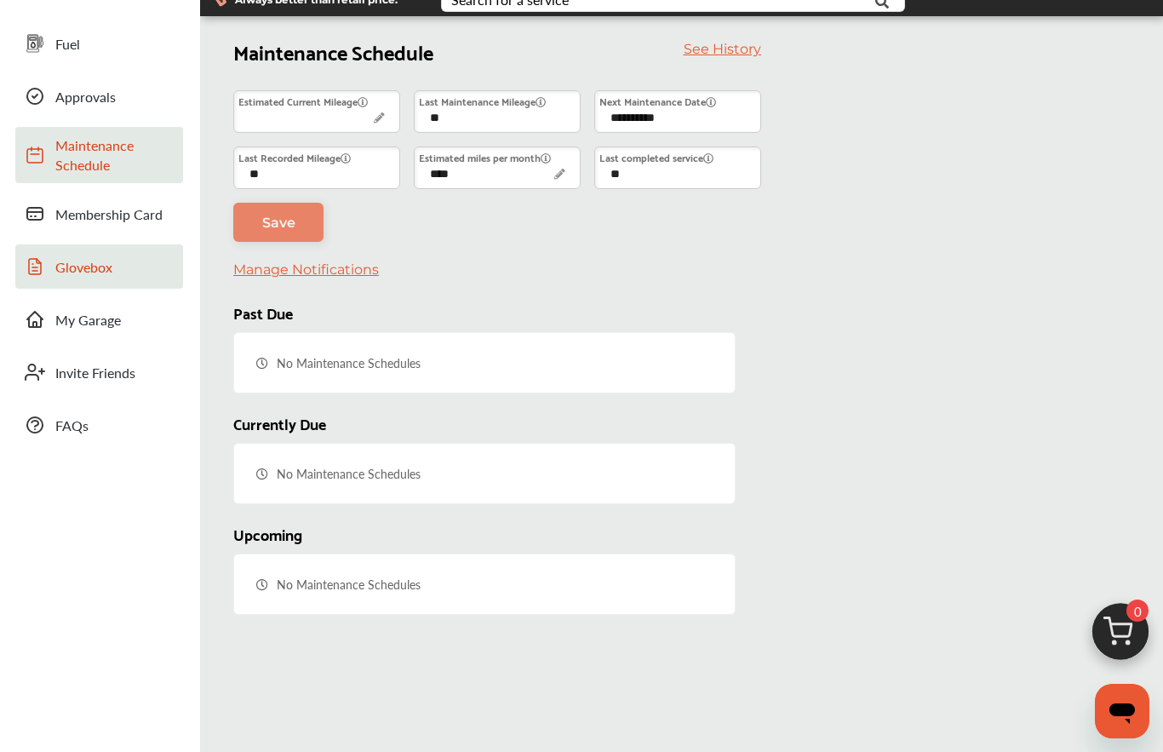
click at [56, 271] on span "Glovebox" at bounding box center [114, 267] width 119 height 20
